Goal: Navigation & Orientation: Find specific page/section

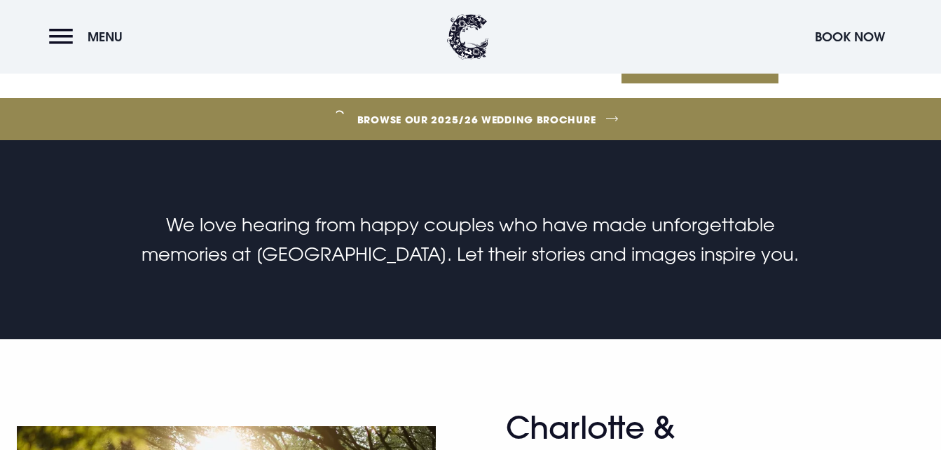
scroll to position [693, 0]
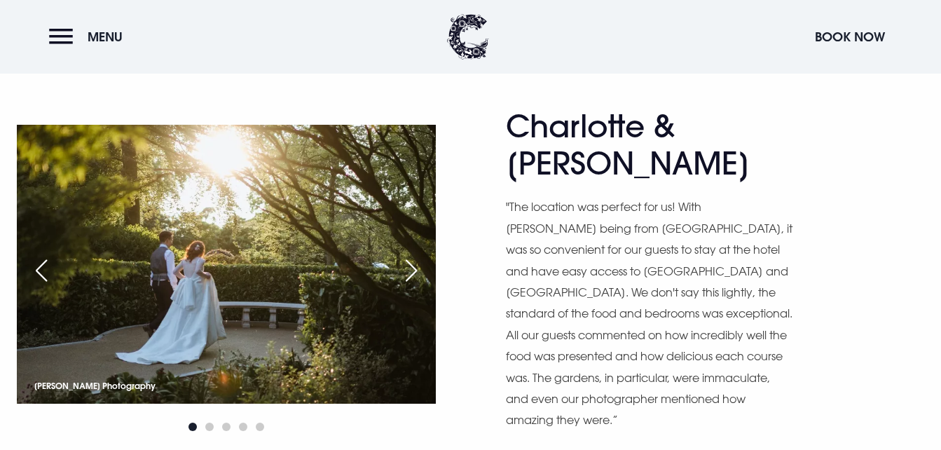
click at [402, 255] on div "Next slide" at bounding box center [411, 270] width 35 height 31
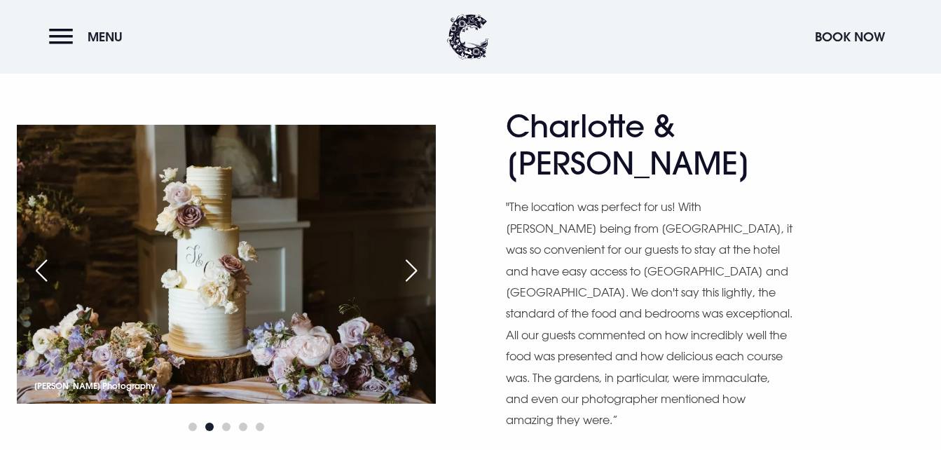
click at [403, 255] on div "Next slide" at bounding box center [411, 270] width 35 height 31
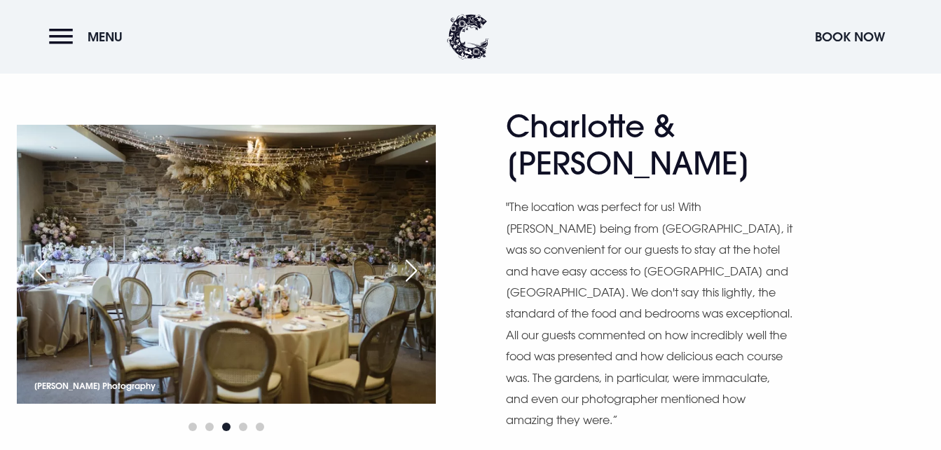
click at [403, 255] on div "Next slide" at bounding box center [411, 270] width 35 height 31
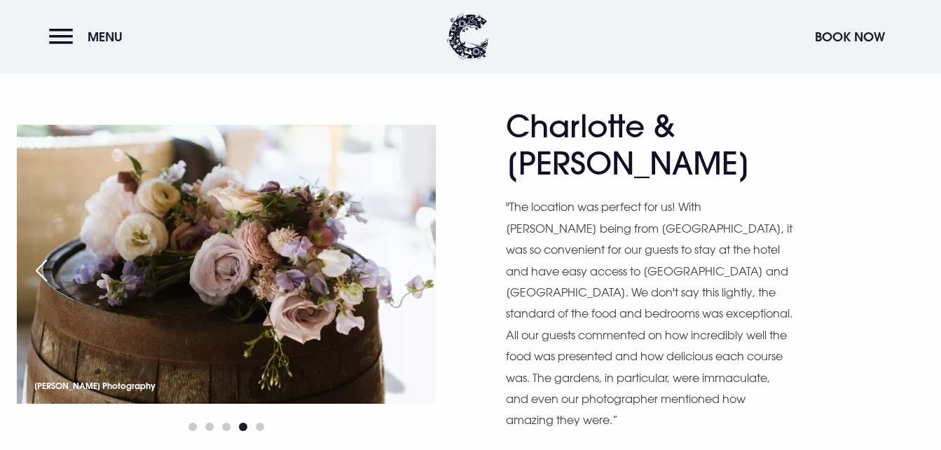
click at [403, 255] on div "Next slide" at bounding box center [411, 270] width 35 height 31
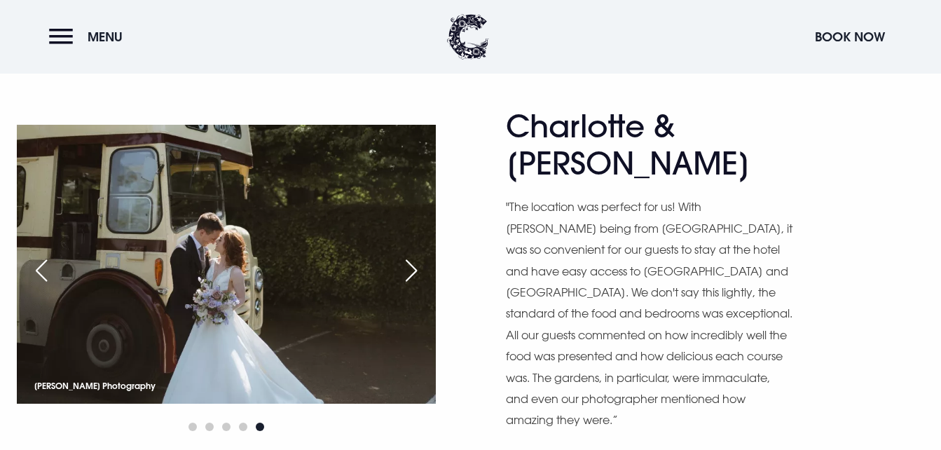
click at [403, 255] on div "Next slide" at bounding box center [411, 270] width 35 height 31
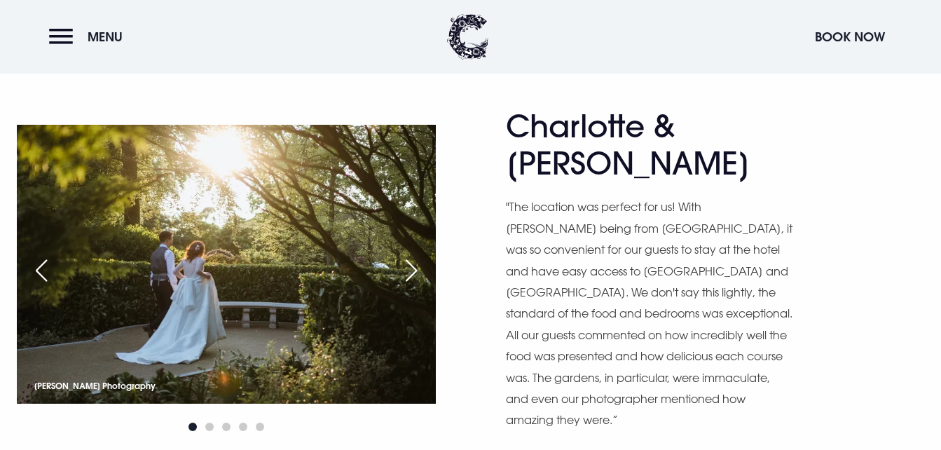
click at [403, 255] on div "Next slide" at bounding box center [411, 270] width 35 height 31
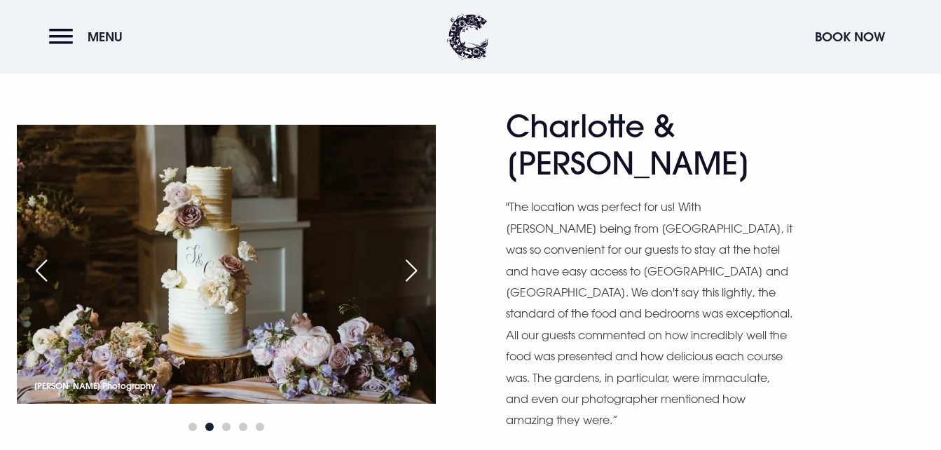
click at [403, 255] on div "Next slide" at bounding box center [411, 270] width 35 height 31
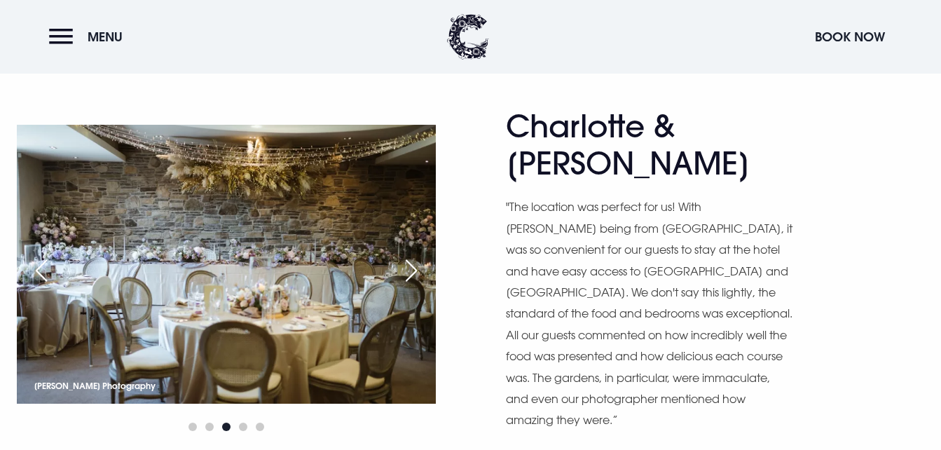
click at [403, 255] on div "Next slide" at bounding box center [411, 270] width 35 height 31
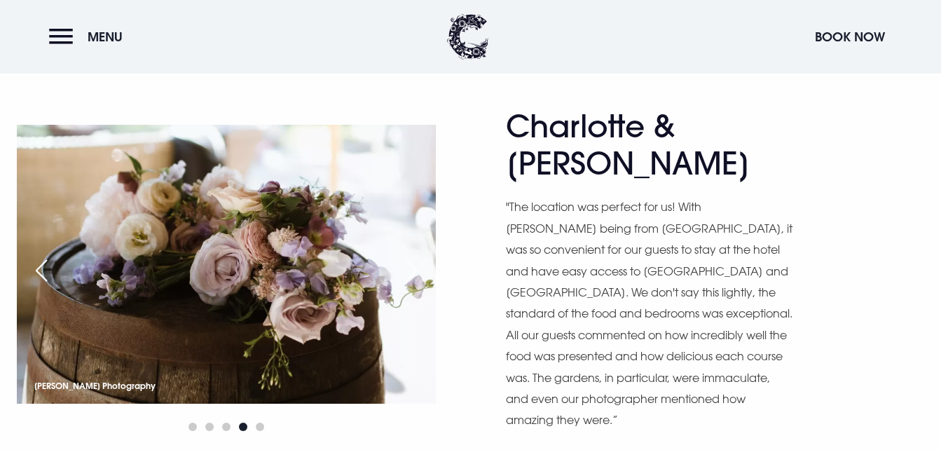
click at [403, 255] on div "Next slide" at bounding box center [411, 270] width 35 height 31
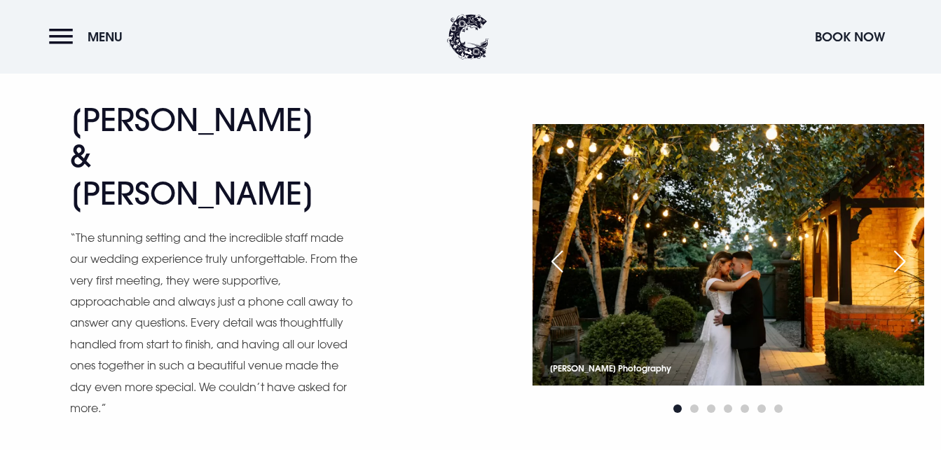
scroll to position [1086, 0]
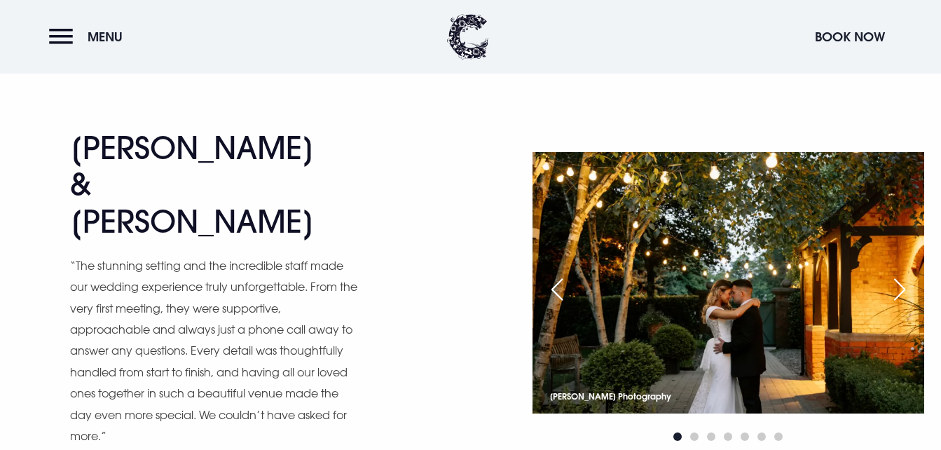
click at [906, 274] on div "Next slide" at bounding box center [899, 289] width 35 height 31
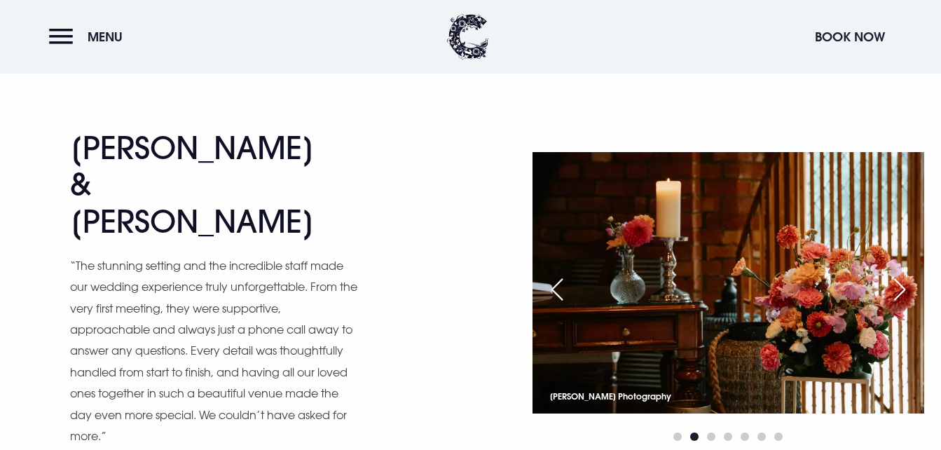
click at [906, 274] on div "Next slide" at bounding box center [899, 289] width 35 height 31
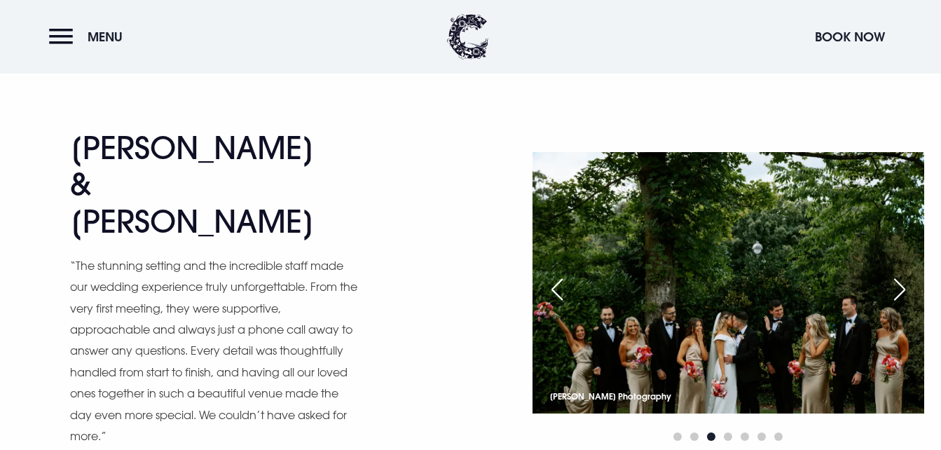
click at [906, 274] on div "Next slide" at bounding box center [899, 289] width 35 height 31
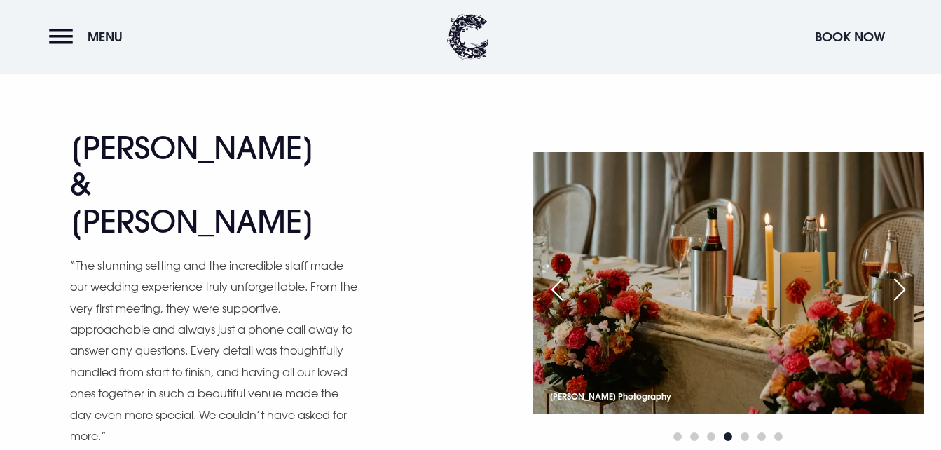
click at [906, 274] on div "Next slide" at bounding box center [899, 289] width 35 height 31
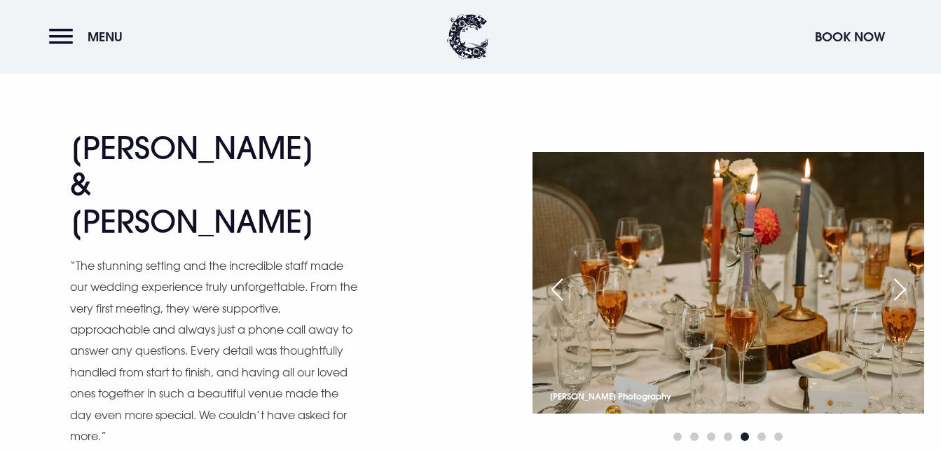
click at [906, 274] on div "Next slide" at bounding box center [899, 289] width 35 height 31
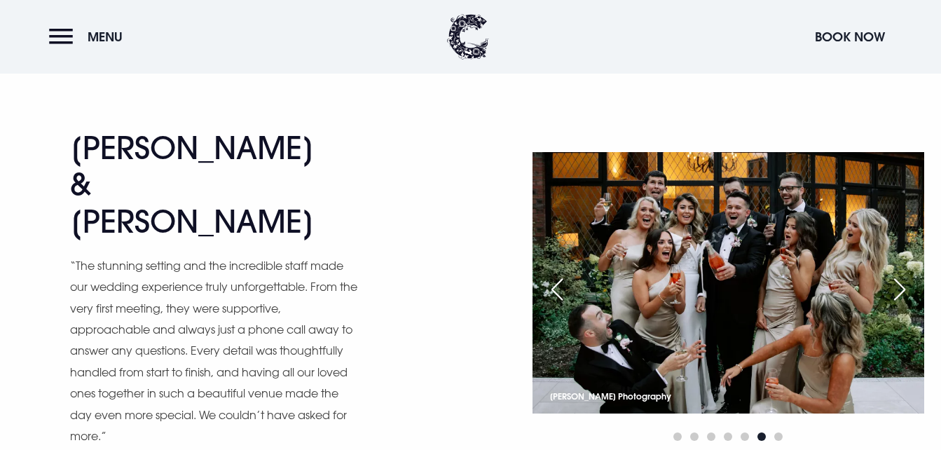
click at [906, 274] on div "Next slide" at bounding box center [899, 289] width 35 height 31
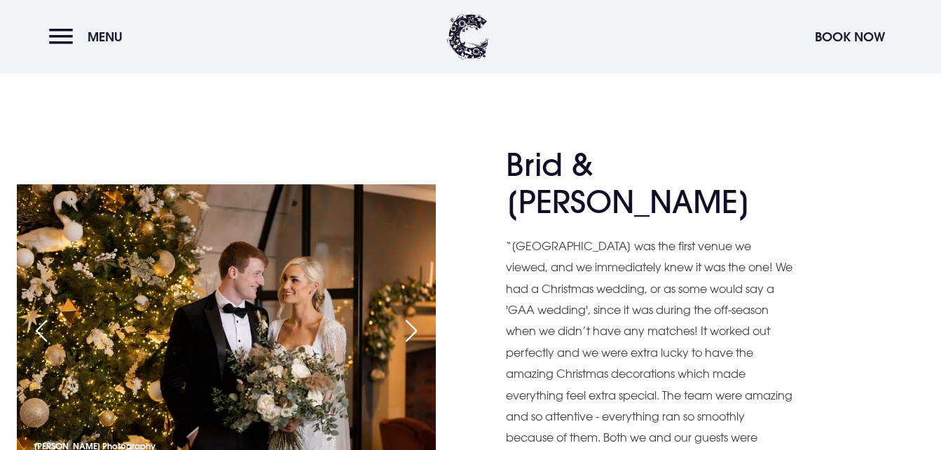
scroll to position [1478, 0]
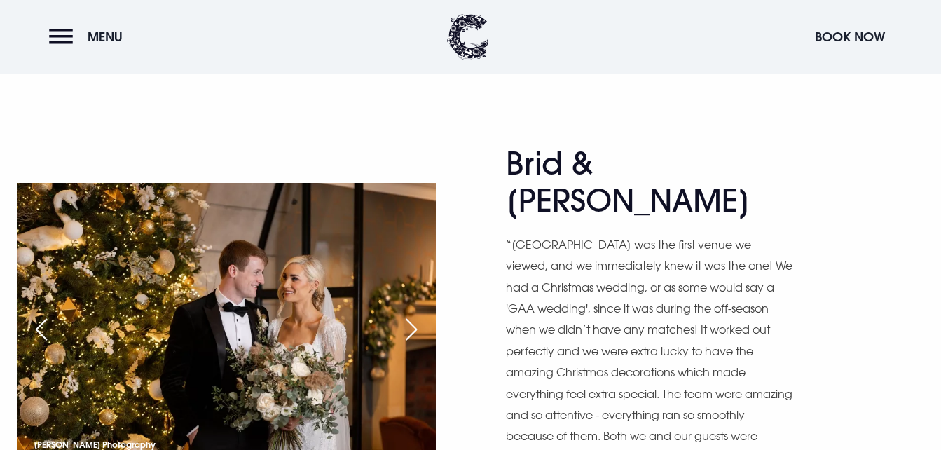
click at [417, 314] on div "Next slide" at bounding box center [411, 329] width 35 height 31
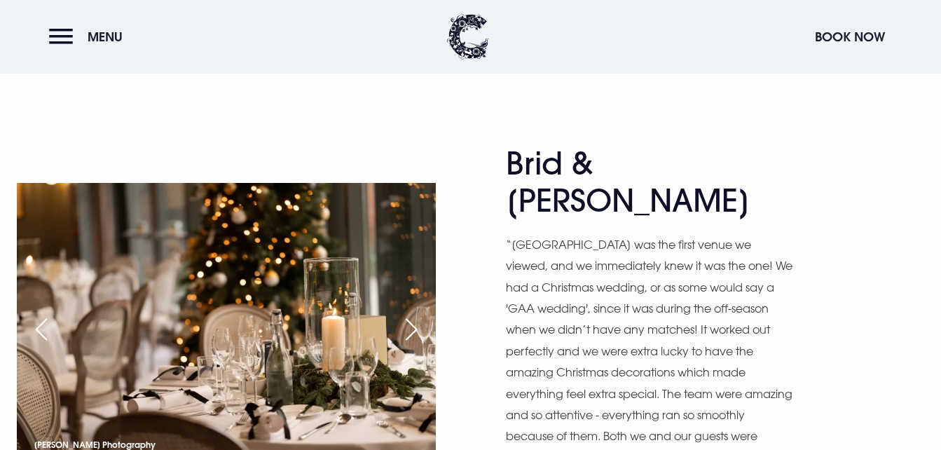
click at [417, 314] on div "Next slide" at bounding box center [411, 329] width 35 height 31
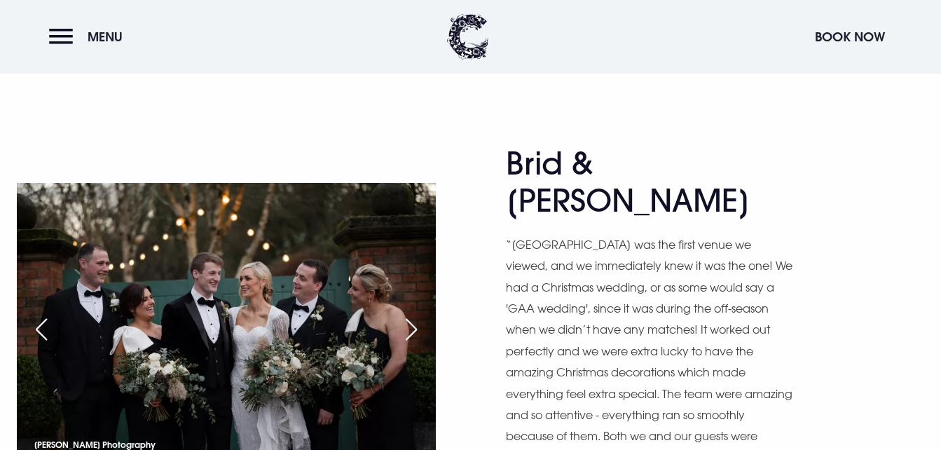
click at [417, 314] on div "Next slide" at bounding box center [411, 329] width 35 height 31
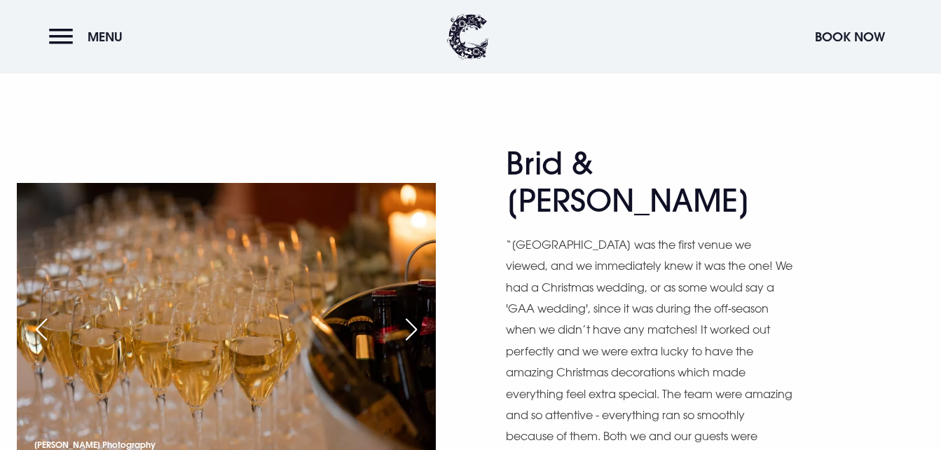
click at [417, 314] on div "Next slide" at bounding box center [411, 329] width 35 height 31
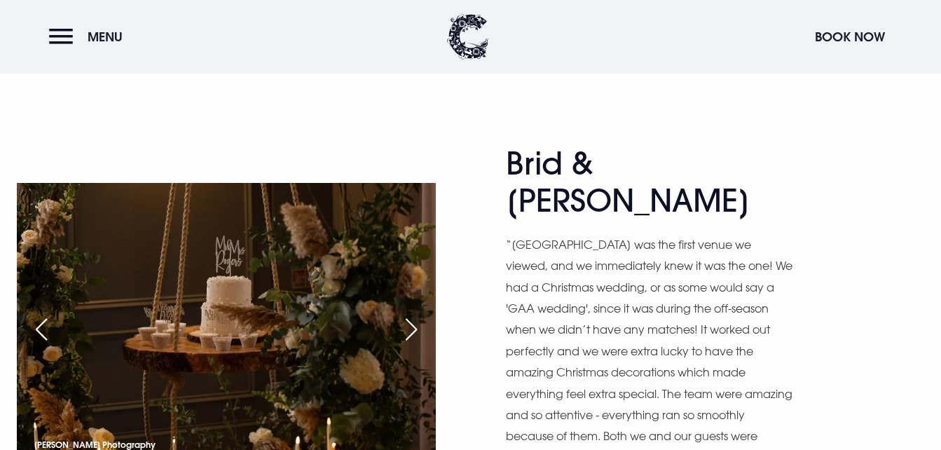
click at [498, 270] on div "Brid & [PERSON_NAME] “[GEOGRAPHIC_DATA] was the first venue we viewed, and we i…" at bounding box center [470, 338] width 941 height 386
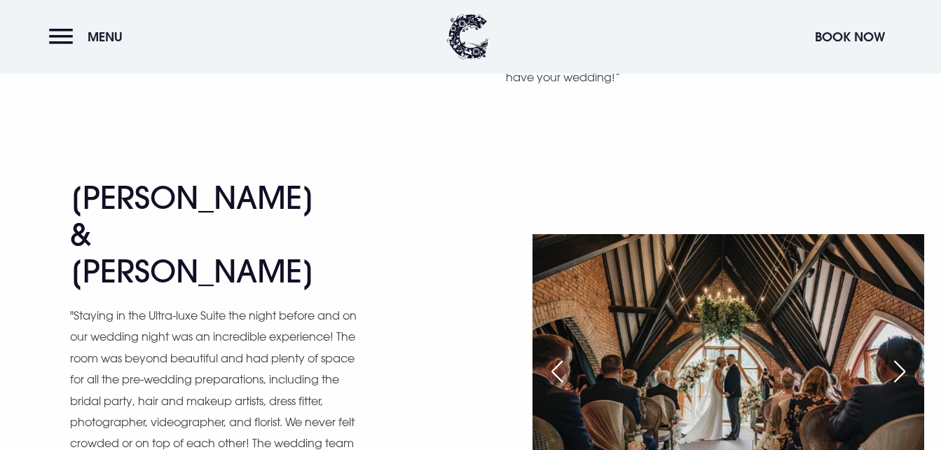
scroll to position [1898, 0]
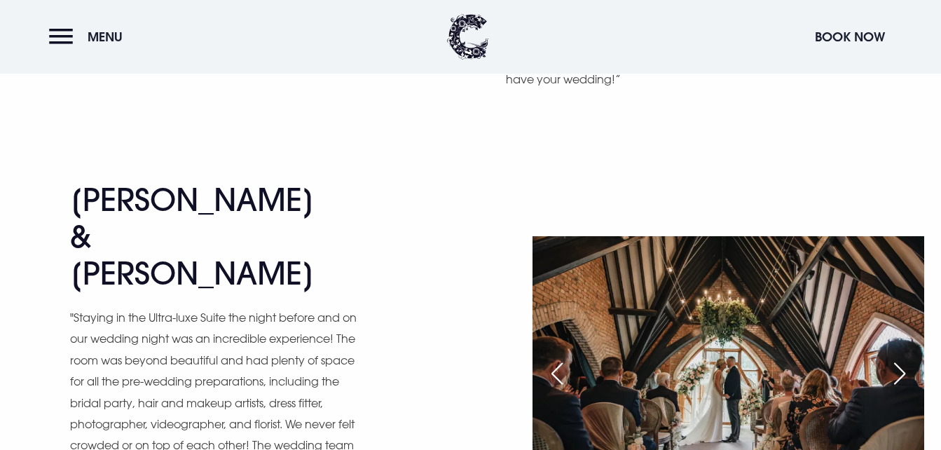
click at [897, 358] on div "Next slide" at bounding box center [899, 373] width 35 height 31
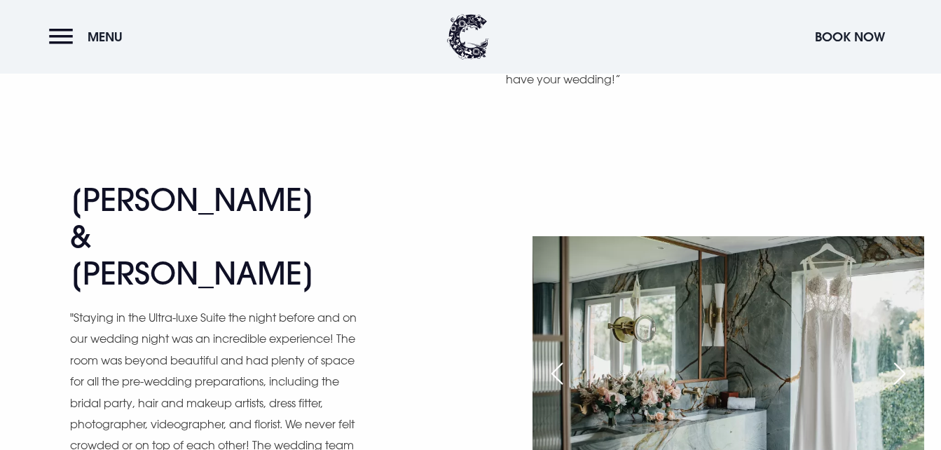
click at [897, 358] on div "Next slide" at bounding box center [899, 373] width 35 height 31
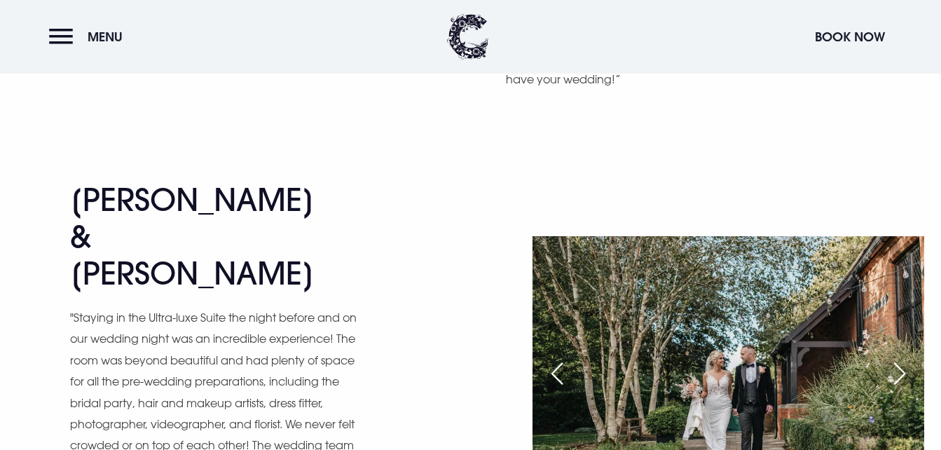
click at [897, 358] on div "Next slide" at bounding box center [899, 373] width 35 height 31
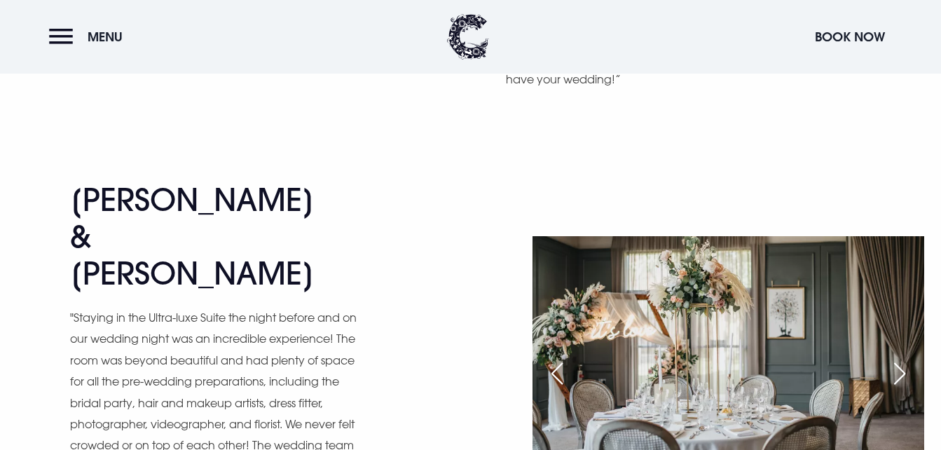
click at [897, 358] on div "Next slide" at bounding box center [899, 373] width 35 height 31
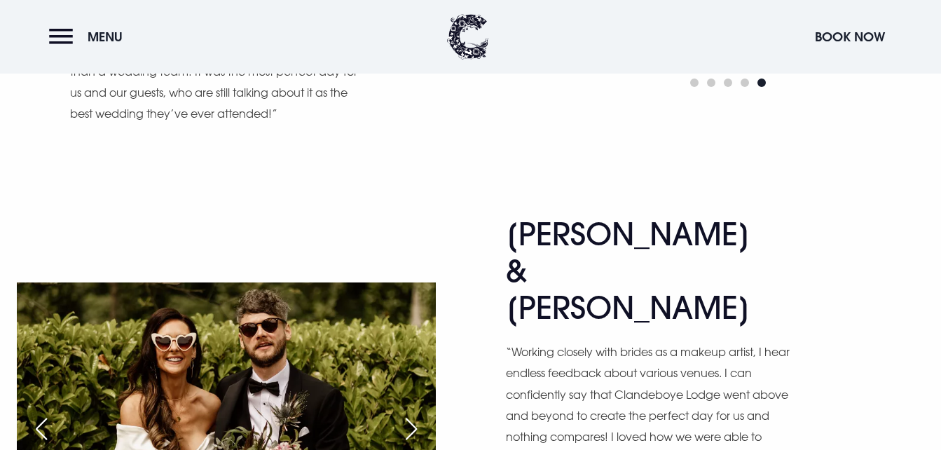
scroll to position [2319, 0]
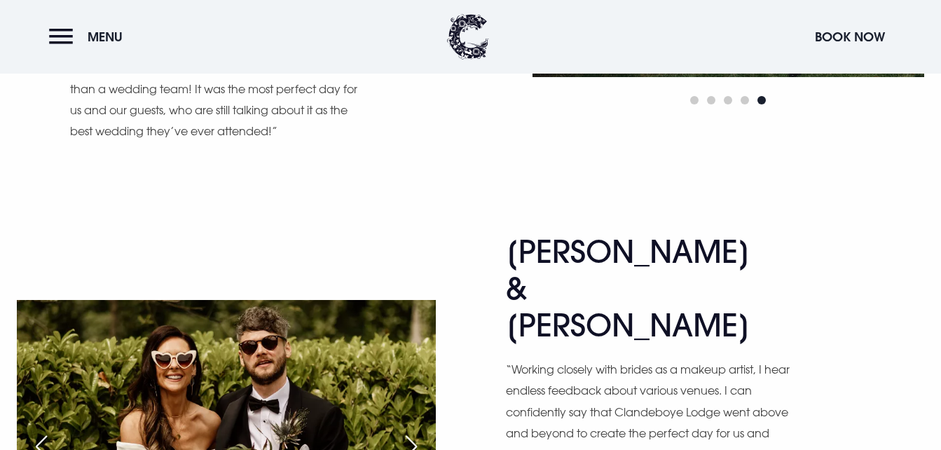
click at [419, 431] on div "Next slide" at bounding box center [411, 446] width 35 height 31
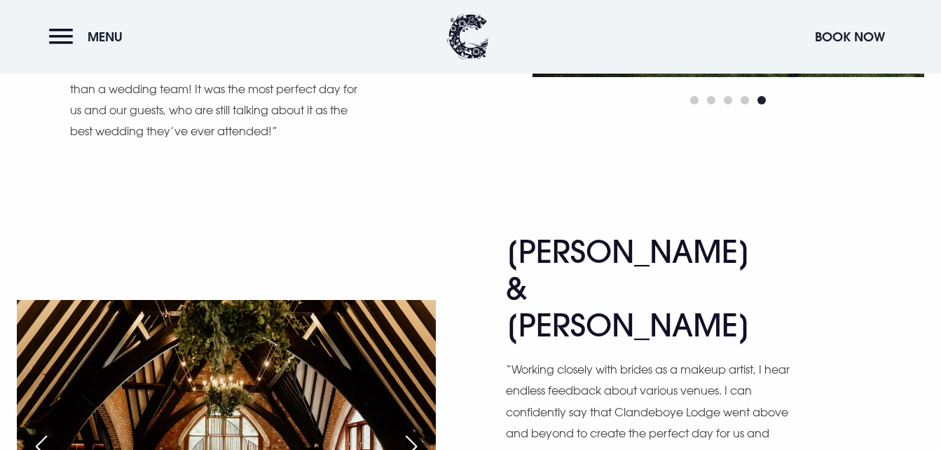
click at [419, 431] on div "Next slide" at bounding box center [411, 446] width 35 height 31
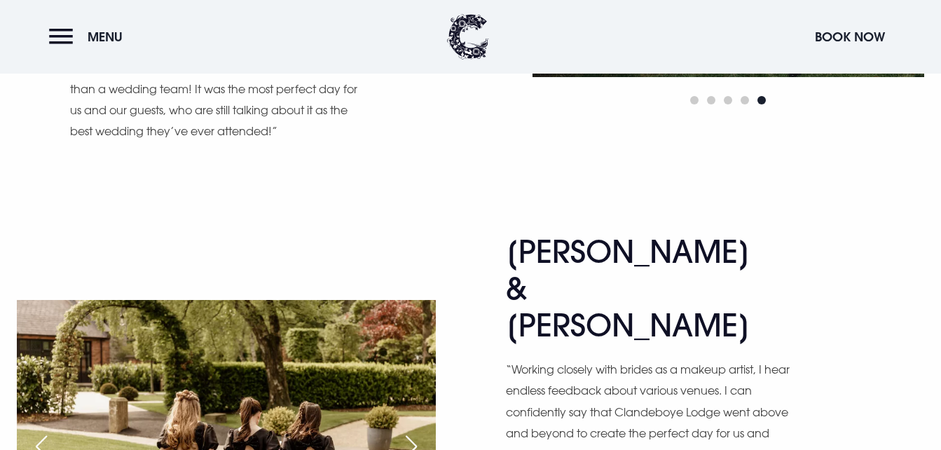
click at [419, 431] on div "Next slide" at bounding box center [411, 446] width 35 height 31
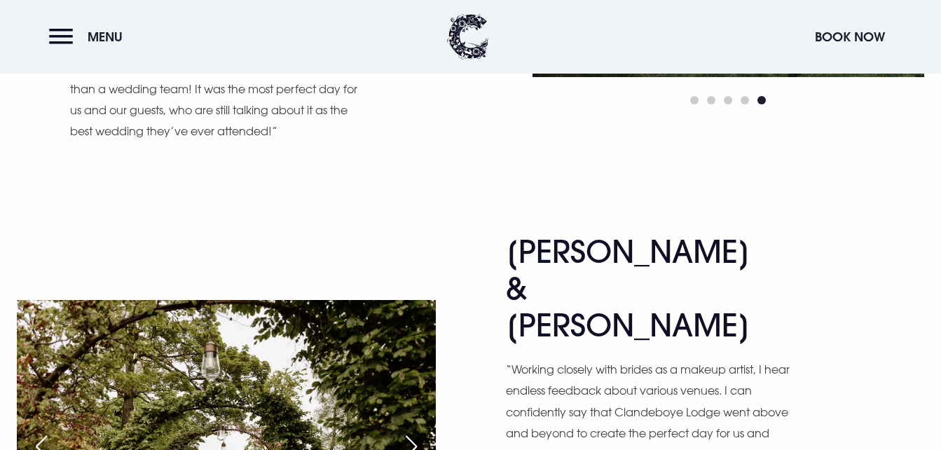
click at [419, 431] on div "Next slide" at bounding box center [411, 446] width 35 height 31
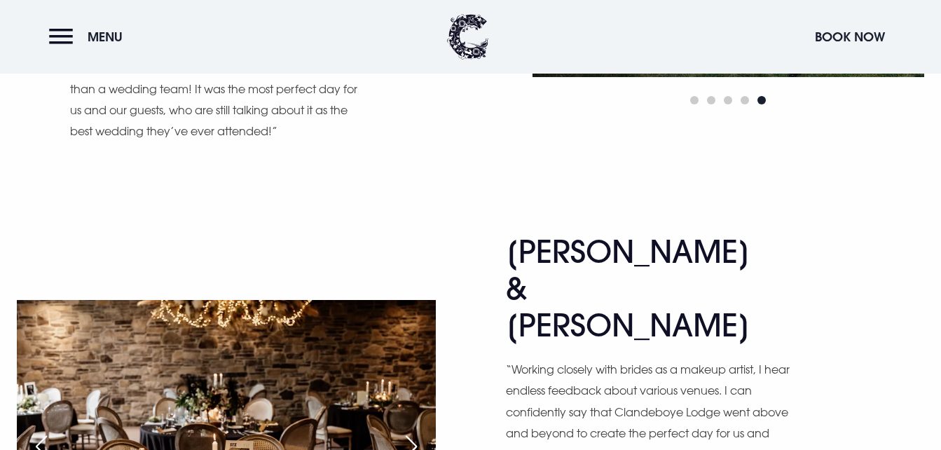
click at [419, 431] on div "Next slide" at bounding box center [411, 446] width 35 height 31
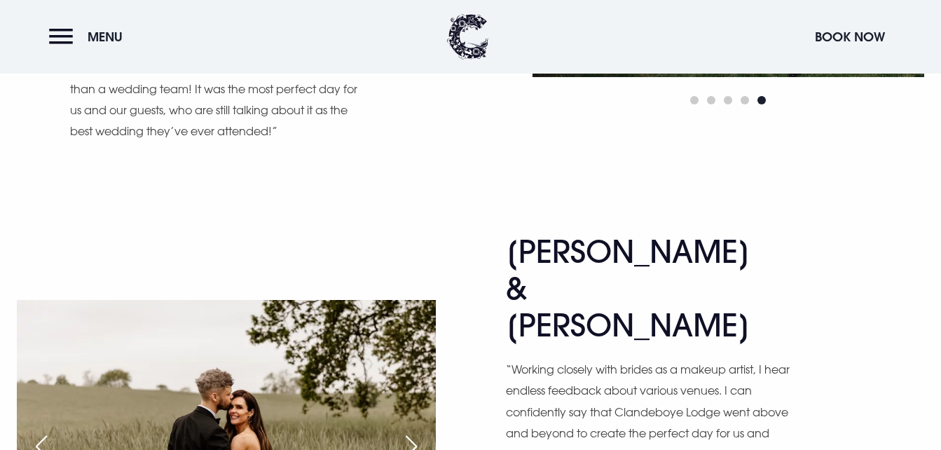
click at [419, 431] on div "Next slide" at bounding box center [411, 446] width 35 height 31
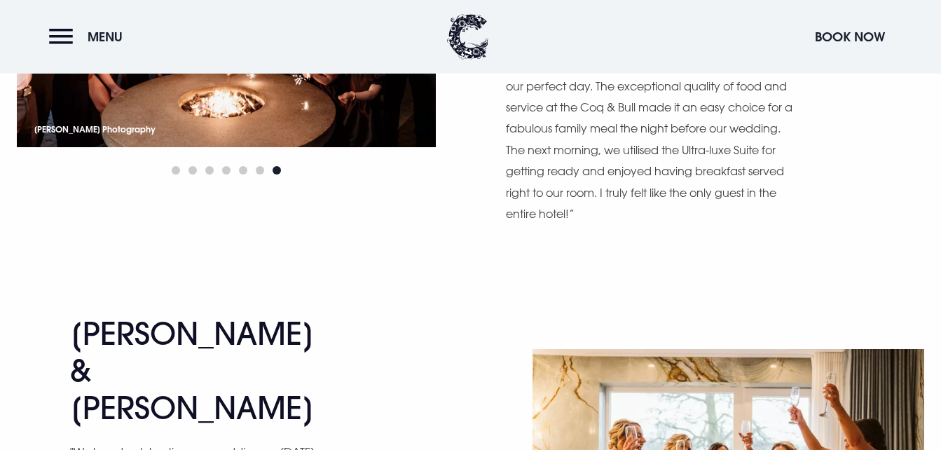
scroll to position [2767, 0]
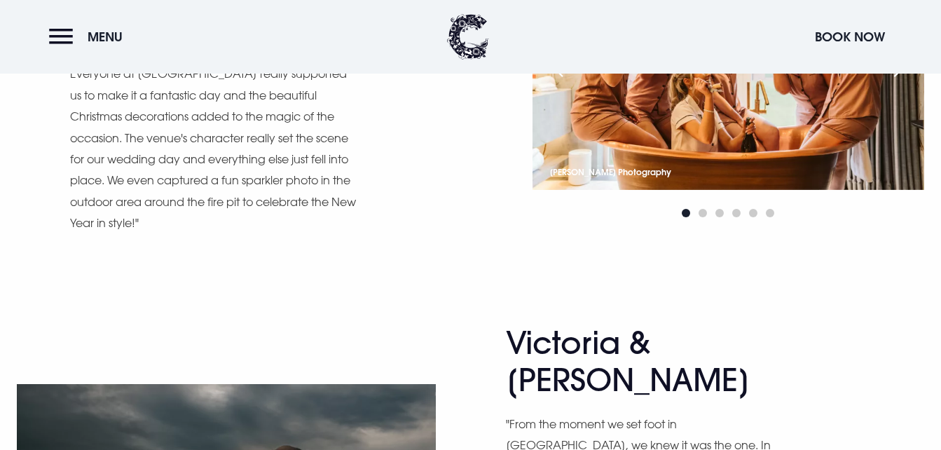
scroll to position [3187, 0]
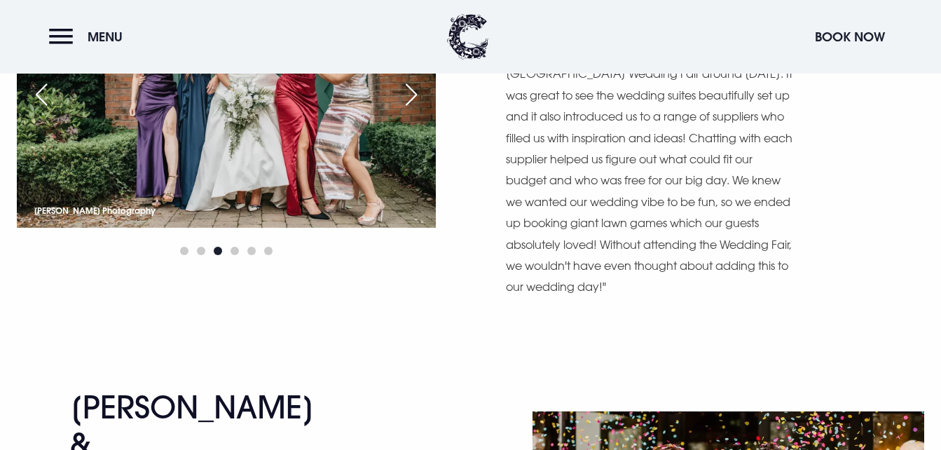
scroll to position [3607, 0]
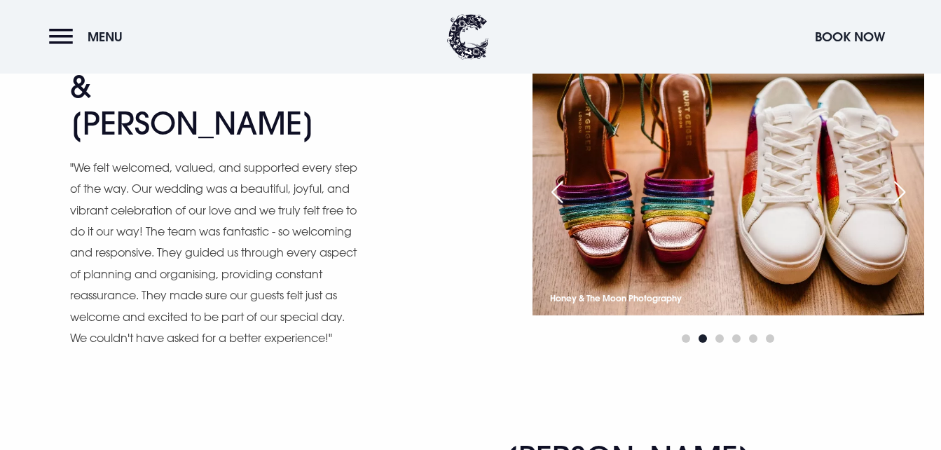
scroll to position [3993, 0]
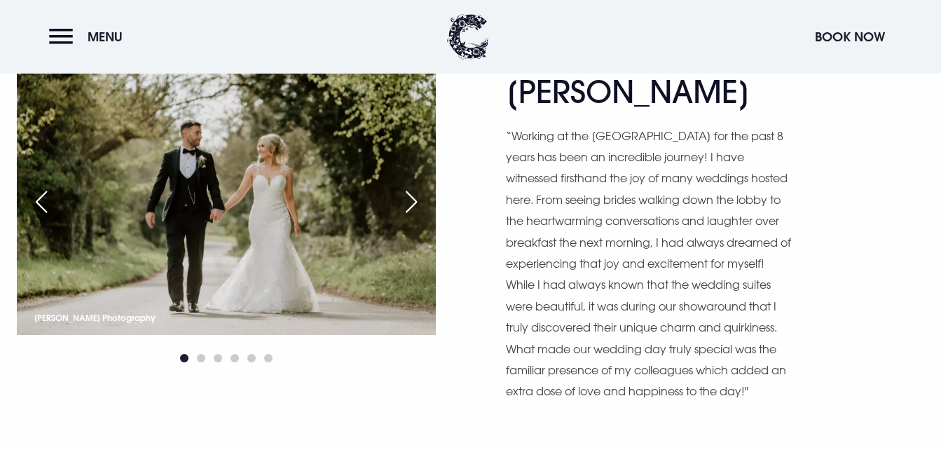
scroll to position [4406, 0]
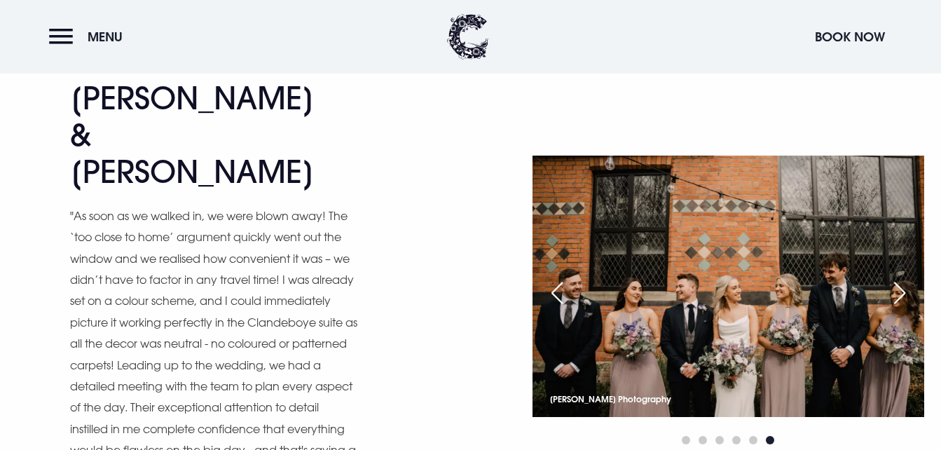
scroll to position [4854, 0]
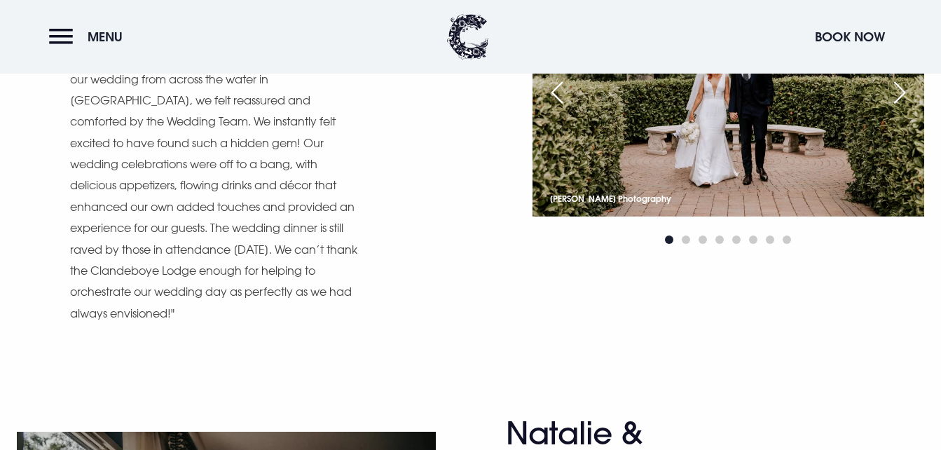
scroll to position [7019, 0]
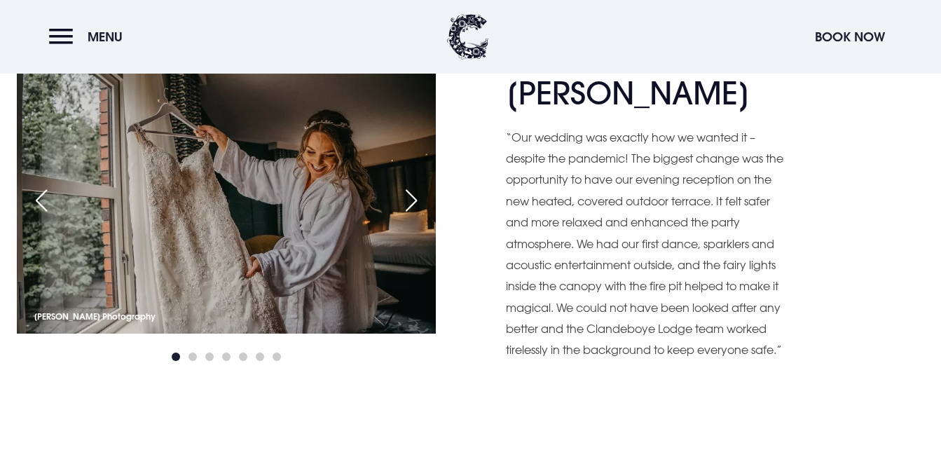
scroll to position [7488, 0]
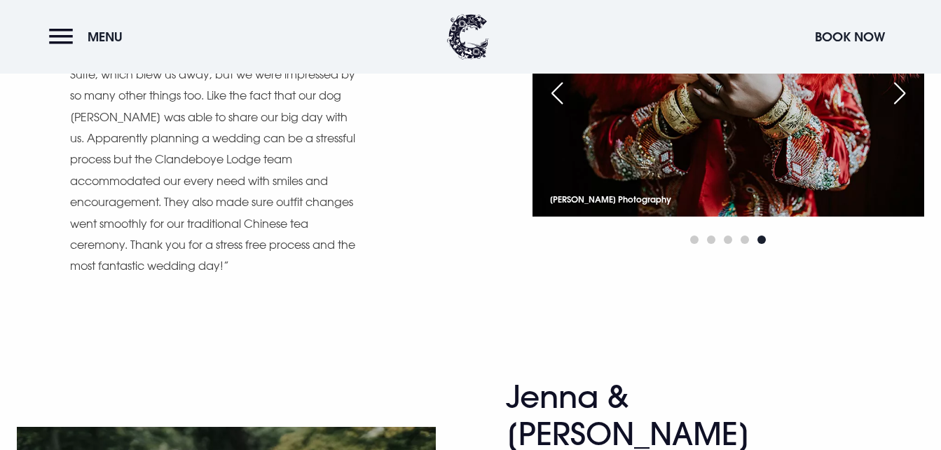
scroll to position [7922, 0]
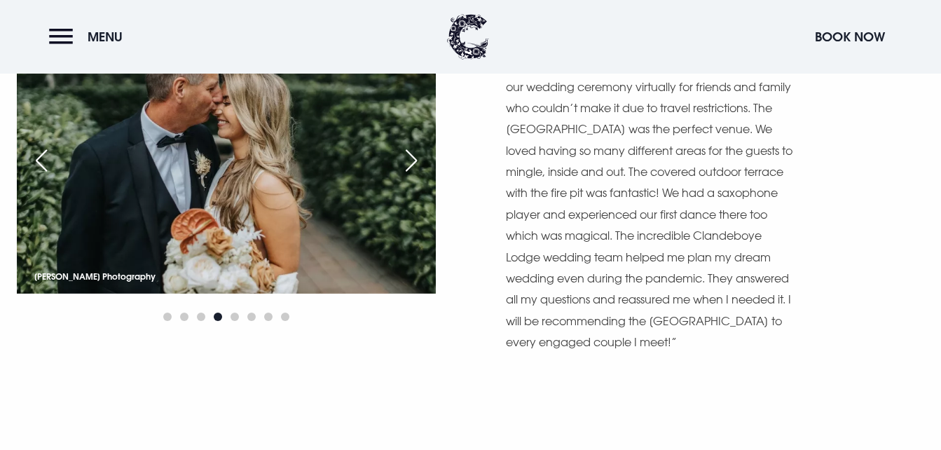
scroll to position [8364, 0]
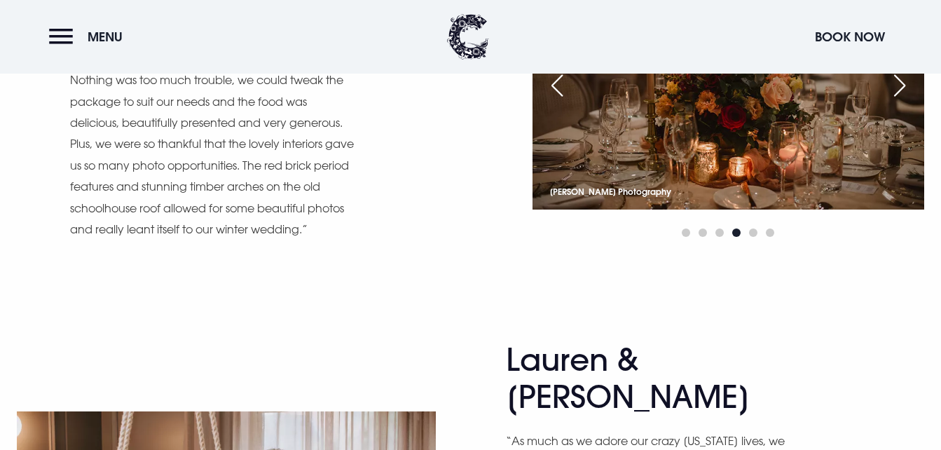
scroll to position [8882, 0]
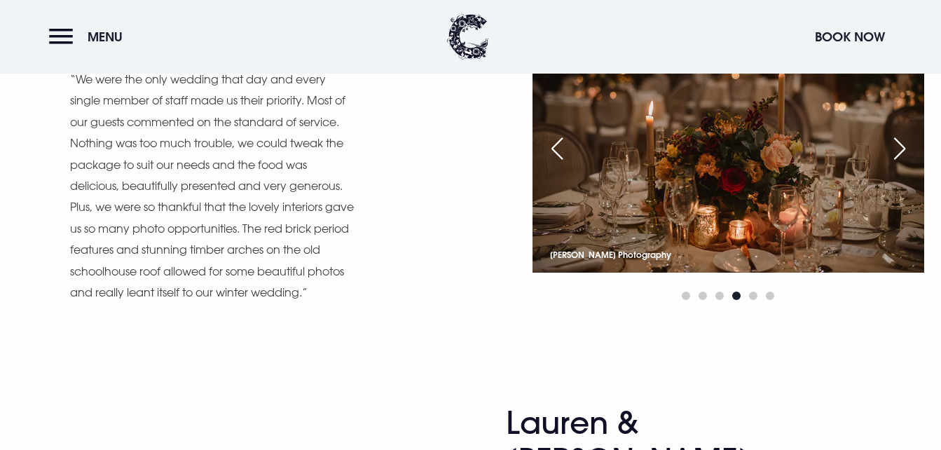
scroll to position [8798, 0]
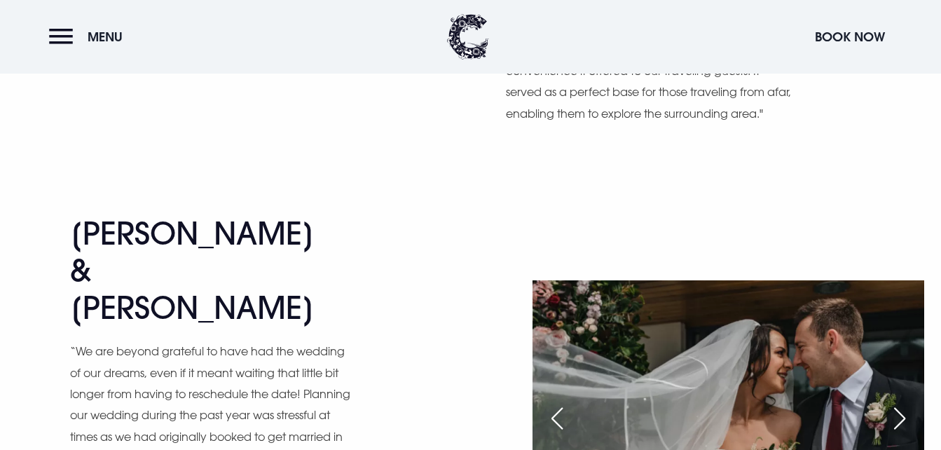
scroll to position [9533, 0]
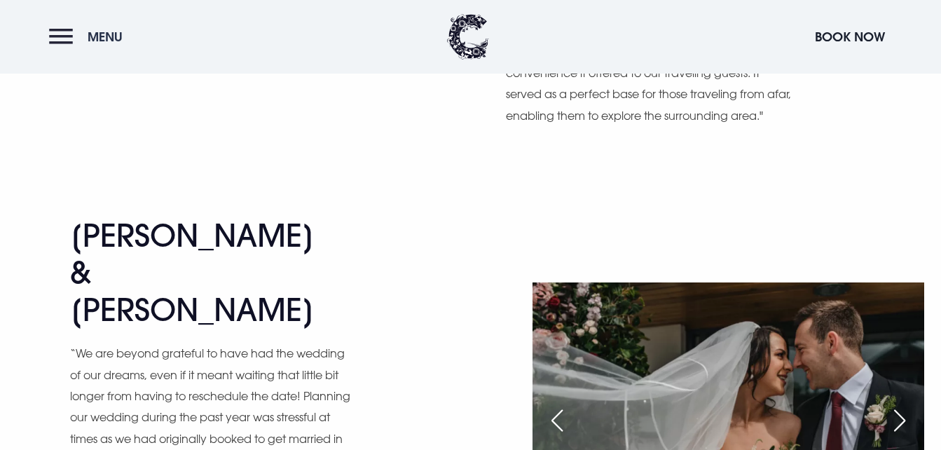
click at [57, 42] on button "Menu" at bounding box center [89, 37] width 81 height 30
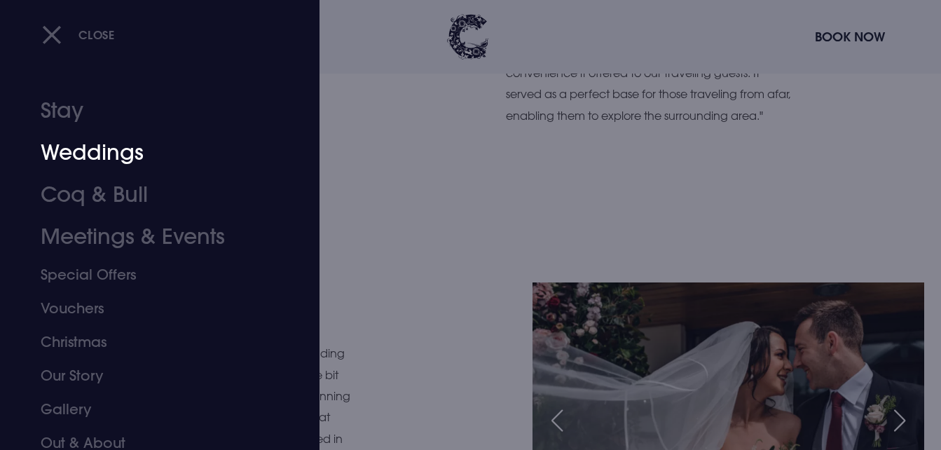
click at [78, 155] on link "Weddings" at bounding box center [150, 153] width 219 height 42
